Goal: Information Seeking & Learning: Learn about a topic

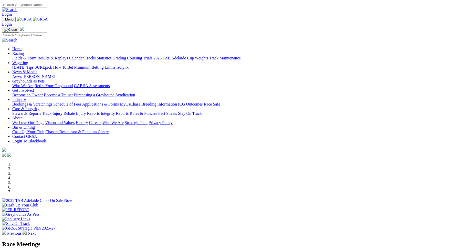
click at [24, 51] on link "Racing" at bounding box center [18, 53] width 12 height 4
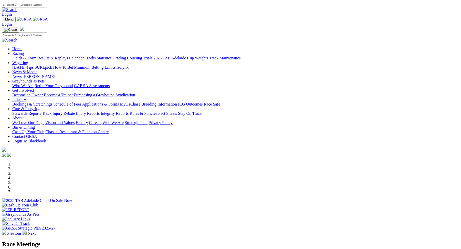
click at [36, 56] on div "Fields & Form Results & Replays Calendar Tracks Statistics Grading Coursing Tri…" at bounding box center [235, 58] width 447 height 5
click at [23, 231] on link "Previous" at bounding box center [12, 233] width 21 height 4
click at [24, 51] on link "Racing" at bounding box center [18, 53] width 12 height 4
click at [36, 56] on link "Fields & Form" at bounding box center [24, 58] width 24 height 4
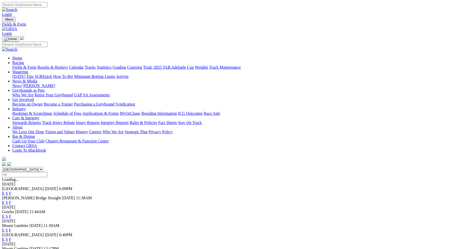
click at [43, 167] on select "[GEOGRAPHIC_DATA] [GEOGRAPHIC_DATA] [GEOGRAPHIC_DATA] [GEOGRAPHIC_DATA] [GEOGRA…" at bounding box center [22, 169] width 41 height 5
select select "QLD"
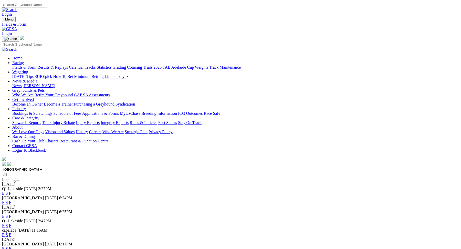
click at [5, 191] on link "E" at bounding box center [3, 193] width 3 height 4
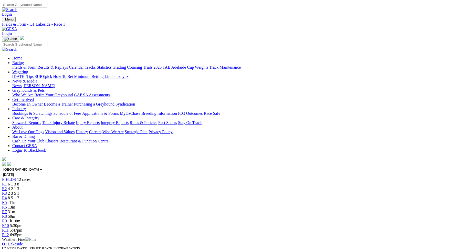
click at [15, 205] on span "13m" at bounding box center [11, 207] width 7 height 4
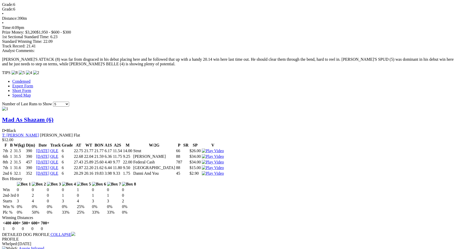
scroll to position [820, 0]
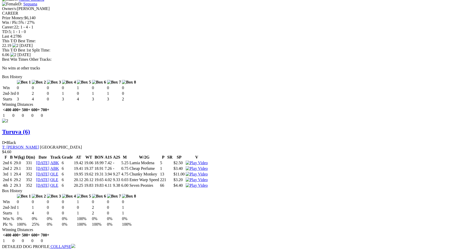
scroll to position [678, 0]
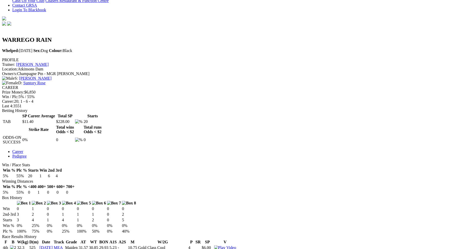
scroll to position [141, 0]
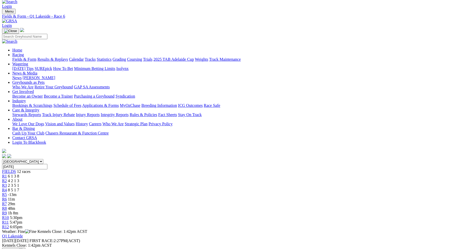
scroll to position [8, 0]
